Goal: Task Accomplishment & Management: Use online tool/utility

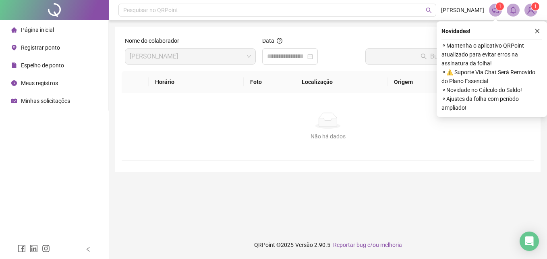
click at [53, 44] on span "Registrar ponto" at bounding box center [40, 47] width 39 height 6
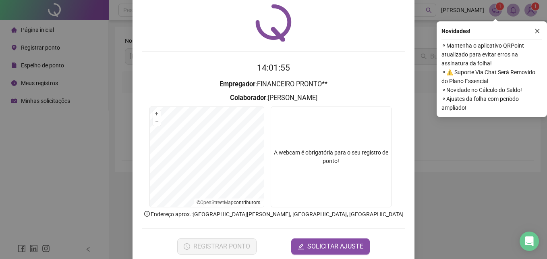
scroll to position [38, 0]
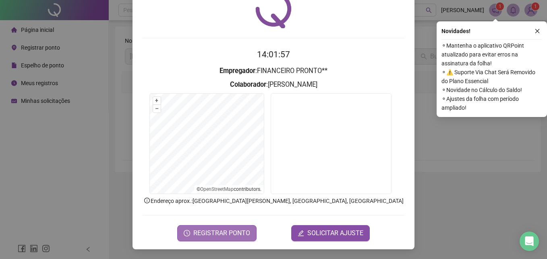
click at [215, 237] on span "REGISTRAR PONTO" at bounding box center [221, 233] width 57 height 10
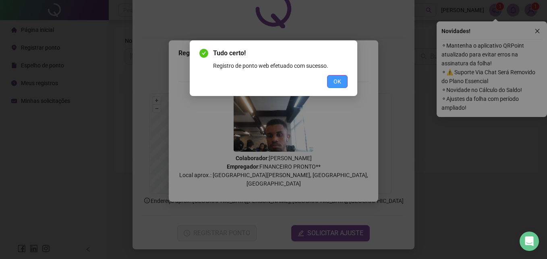
click at [341, 76] on button "OK" at bounding box center [337, 81] width 21 height 13
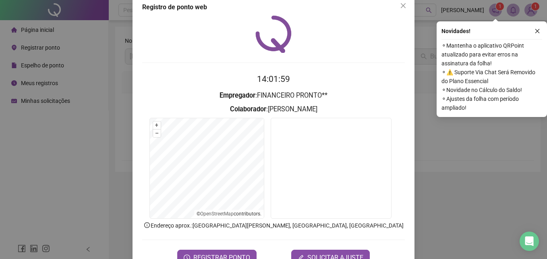
scroll to position [0, 0]
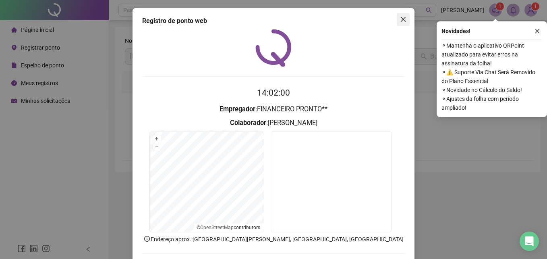
click at [397, 24] on button "Close" at bounding box center [403, 19] width 13 height 13
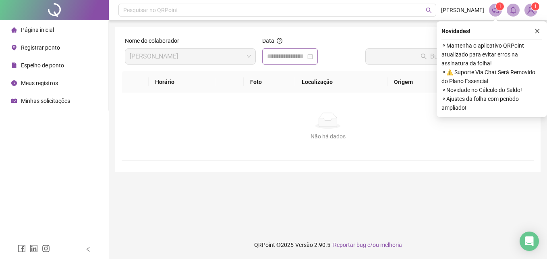
click at [313, 54] on div at bounding box center [290, 57] width 46 height 10
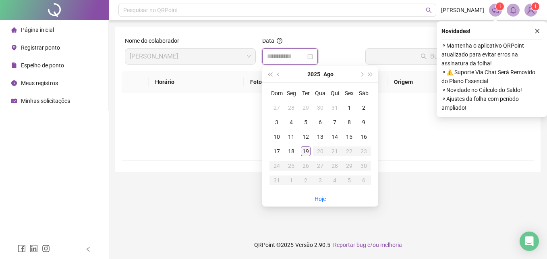
type input "**********"
drag, startPoint x: 302, startPoint y: 150, endPoint x: 326, endPoint y: 106, distance: 50.3
click at [303, 147] on div "19" at bounding box center [306, 151] width 10 height 10
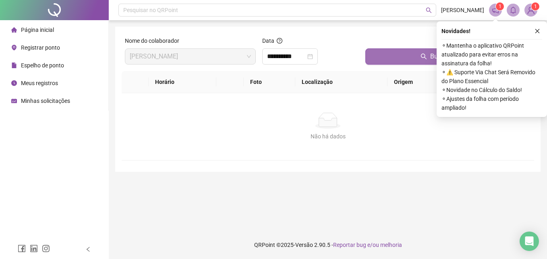
click at [372, 60] on button "Buscar registros" at bounding box center [448, 56] width 166 height 16
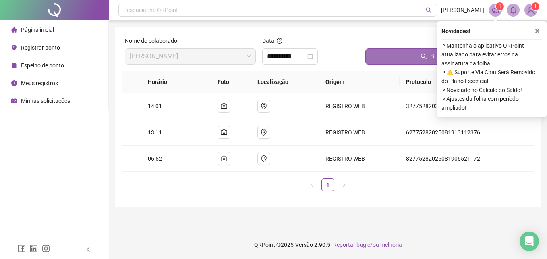
click at [372, 60] on button "Buscar registros" at bounding box center [448, 56] width 166 height 16
